Goal: Transaction & Acquisition: Purchase product/service

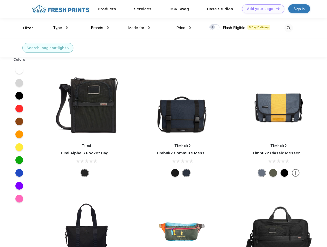
click at [261, 9] on link "Add your Logo Design Tool" at bounding box center [263, 8] width 42 height 9
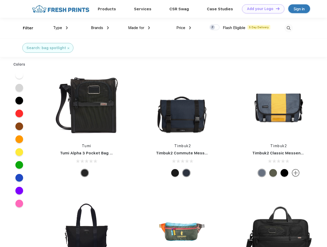
click at [0, 0] on div "Design Tool" at bounding box center [0, 0] width 0 height 0
click at [276, 8] on link "Add your Logo Design Tool" at bounding box center [263, 8] width 42 height 9
click at [25, 28] on div "Filter" at bounding box center [28, 28] width 11 height 6
click at [61, 28] on span "Type" at bounding box center [57, 27] width 9 height 5
click at [100, 28] on span "Brands" at bounding box center [97, 27] width 12 height 5
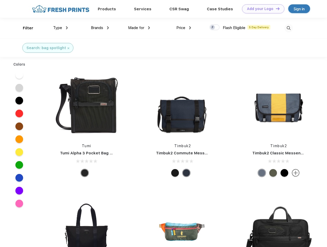
click at [139, 28] on span "Made for" at bounding box center [136, 27] width 16 height 5
click at [184, 28] on span "Price" at bounding box center [180, 27] width 9 height 5
click at [215, 27] on div at bounding box center [215, 27] width 10 height 6
click at [213, 27] on input "checkbox" at bounding box center [211, 25] width 3 height 3
click at [289, 28] on img at bounding box center [289, 28] width 8 height 8
